Goal: Register for event/course

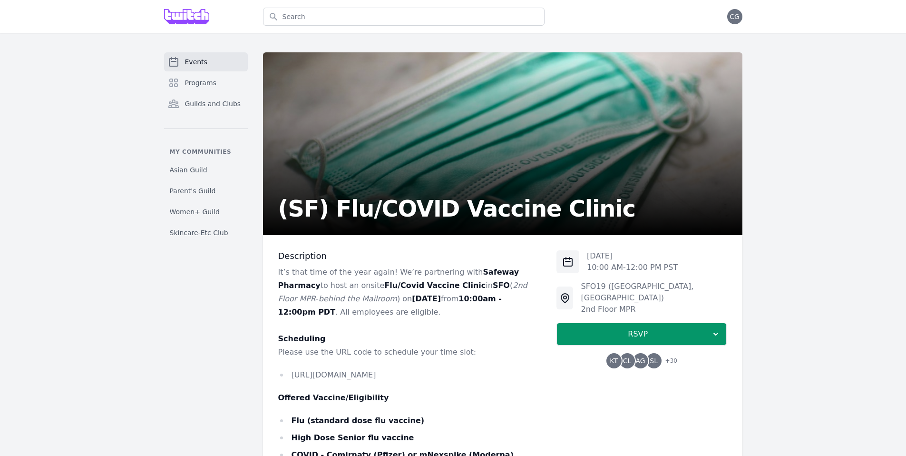
click at [214, 59] on link "Events" at bounding box center [206, 61] width 84 height 19
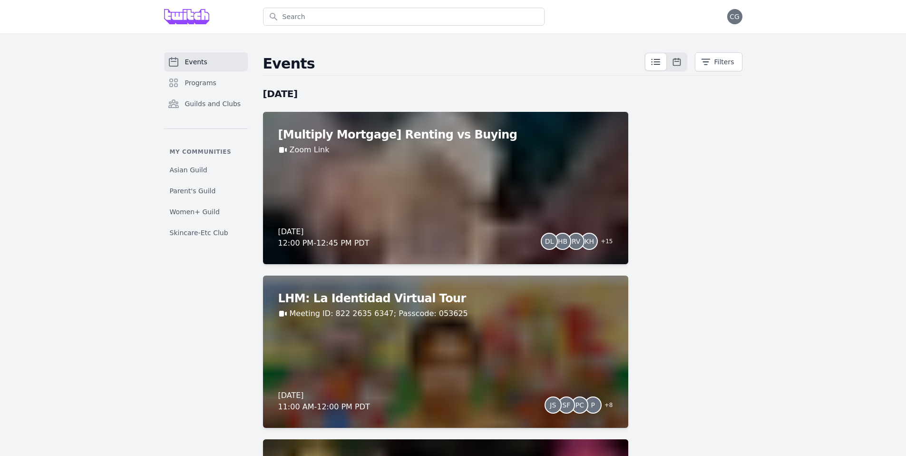
click at [187, 67] on link "Events" at bounding box center [206, 61] width 84 height 19
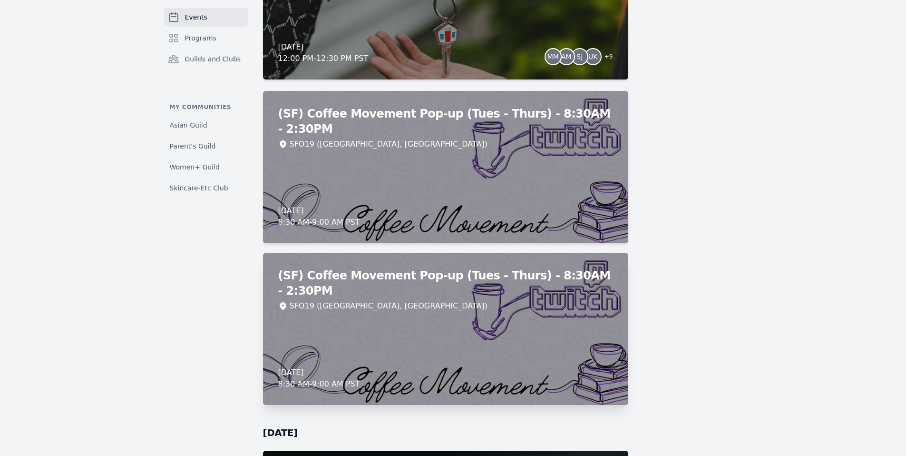
scroll to position [8050, 0]
